Goal: Task Accomplishment & Management: Manage account settings

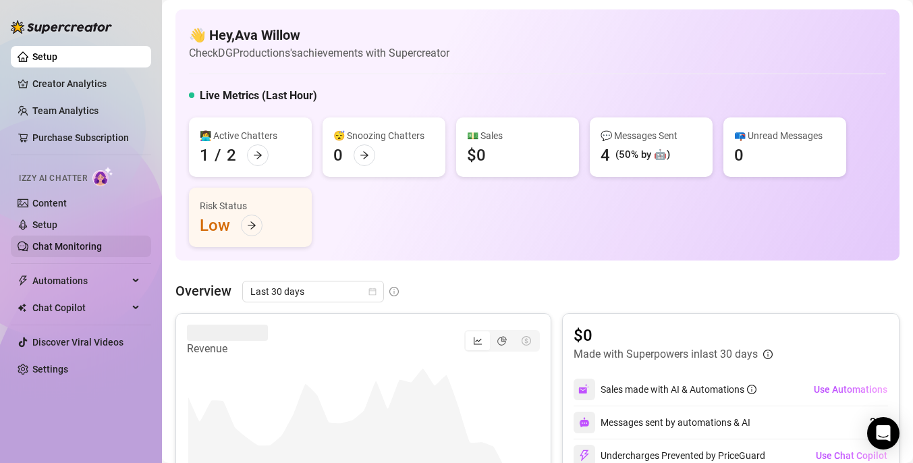
click at [92, 242] on link "Chat Monitoring" at bounding box center [67, 246] width 70 height 11
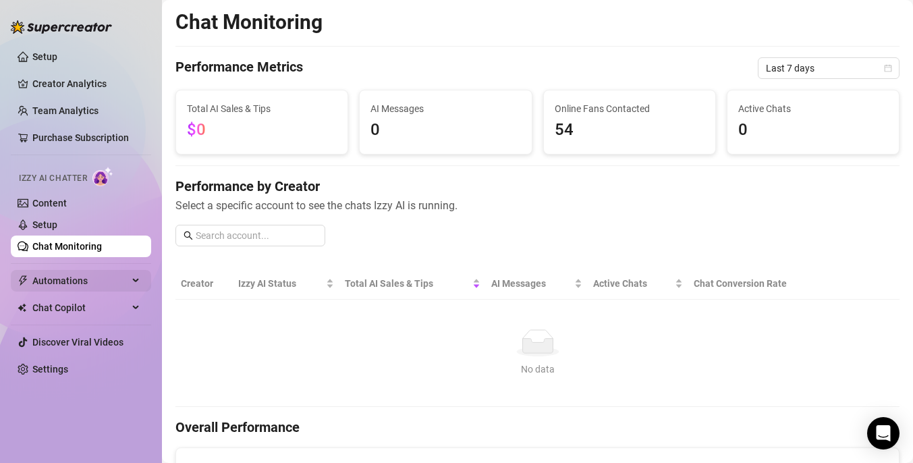
click at [92, 282] on span "Automations" at bounding box center [80, 281] width 96 height 22
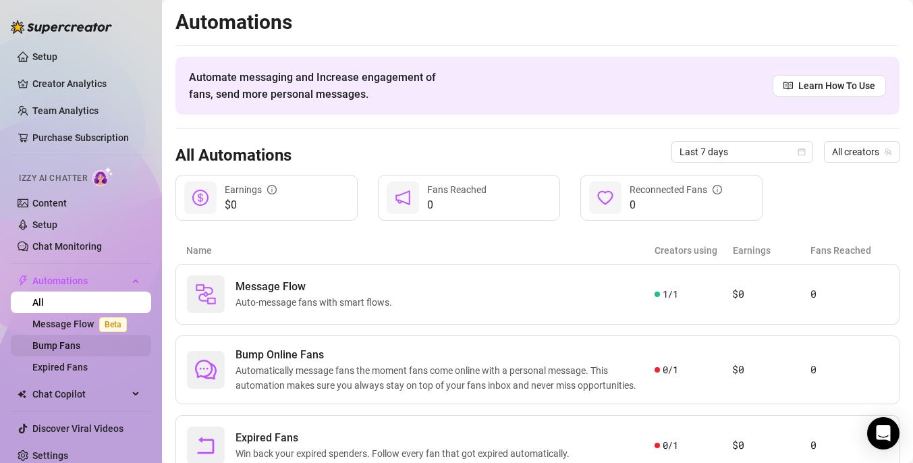
click at [80, 347] on link "Bump Fans" at bounding box center [56, 345] width 48 height 11
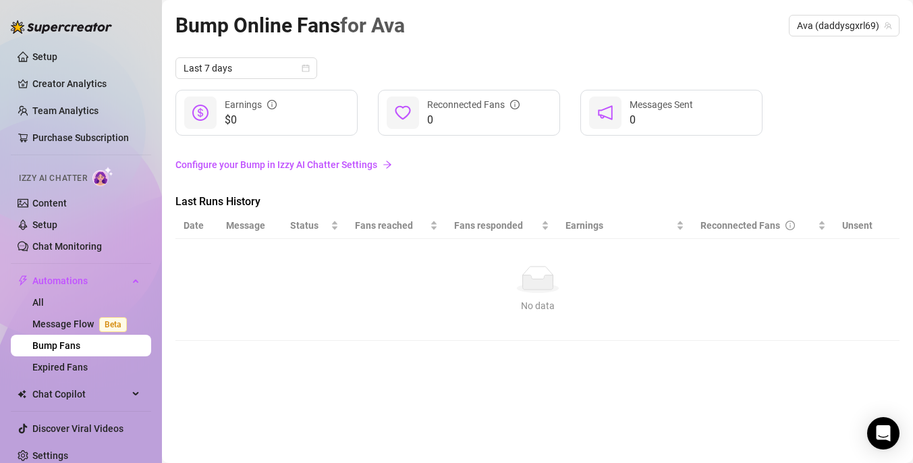
click at [329, 164] on link "Configure your Bump in Izzy AI Chatter Settings" at bounding box center [538, 164] width 724 height 15
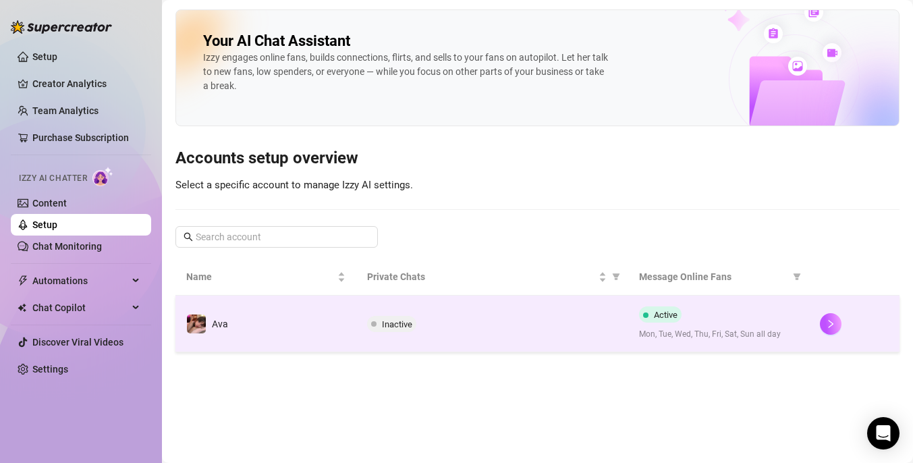
click at [674, 322] on span "Active" at bounding box center [660, 314] width 43 height 16
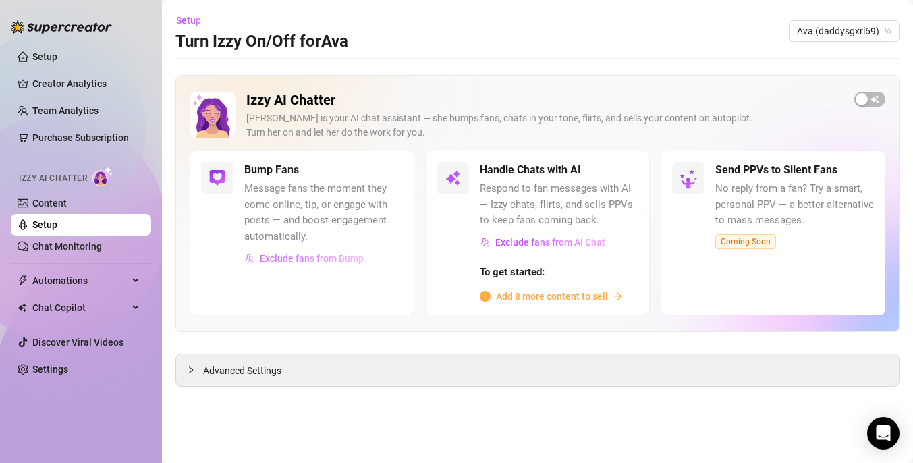
click at [313, 259] on span "Exclude fans from Bump" at bounding box center [312, 258] width 104 height 11
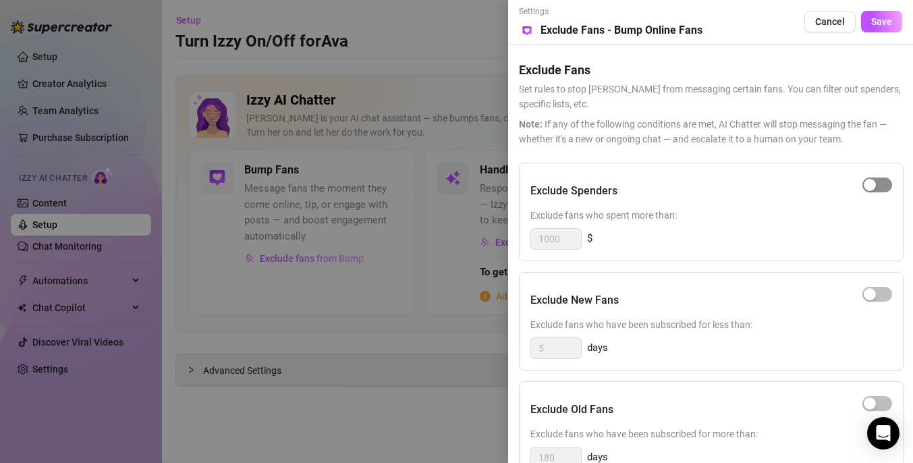
click at [874, 183] on div "button" at bounding box center [870, 185] width 12 height 12
click at [573, 241] on input "1000" at bounding box center [556, 239] width 50 height 20
type input "1"
type input "200"
click at [828, 214] on span "Exclude fans who spent more than:" at bounding box center [712, 215] width 362 height 15
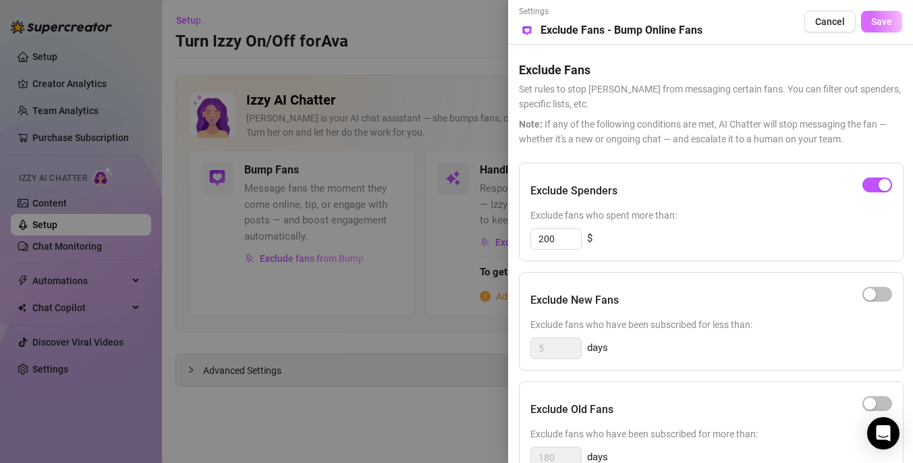
click at [885, 17] on span "Save" at bounding box center [881, 21] width 21 height 11
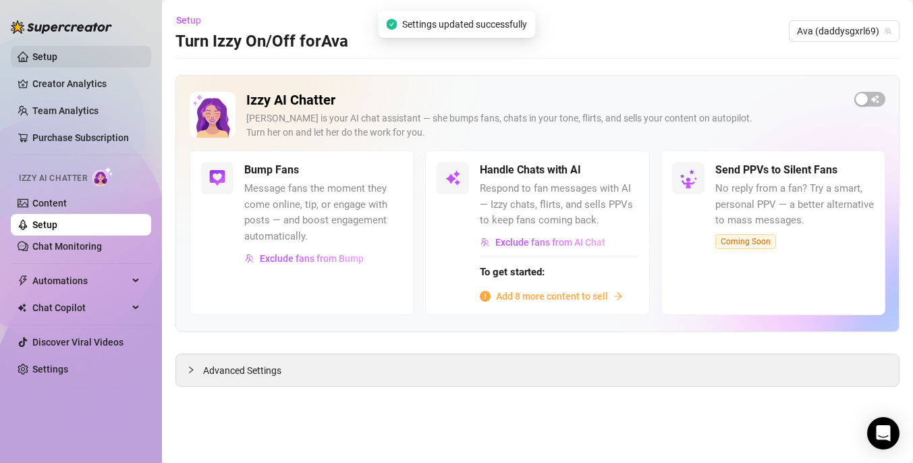
click at [46, 56] on link "Setup" at bounding box center [44, 56] width 25 height 11
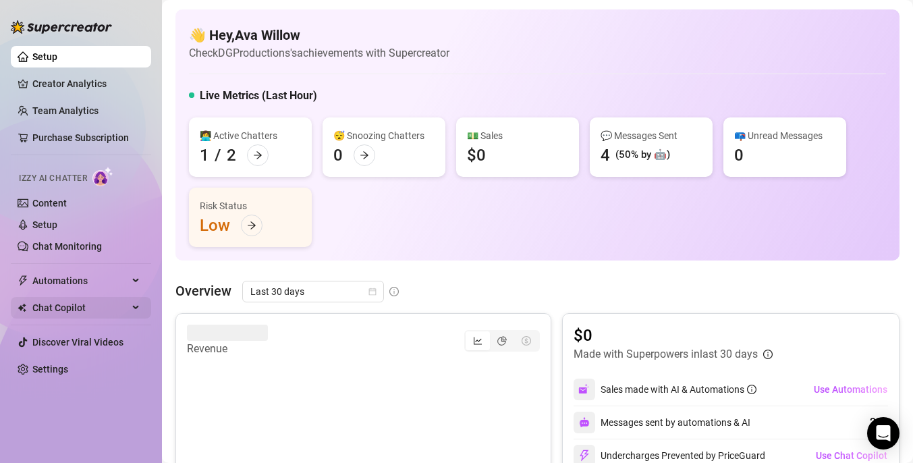
click at [119, 303] on span "Chat Copilot" at bounding box center [80, 308] width 96 height 22
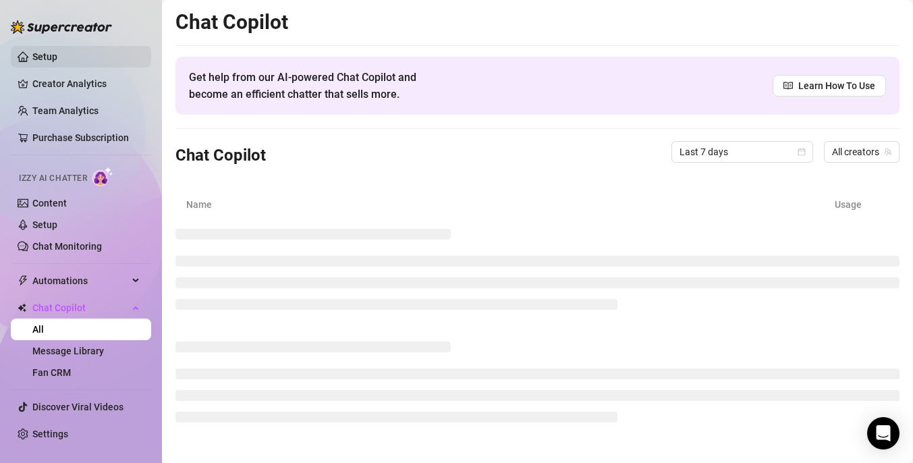
click at [44, 53] on link "Setup" at bounding box center [44, 56] width 25 height 11
